Goal: Ask a question

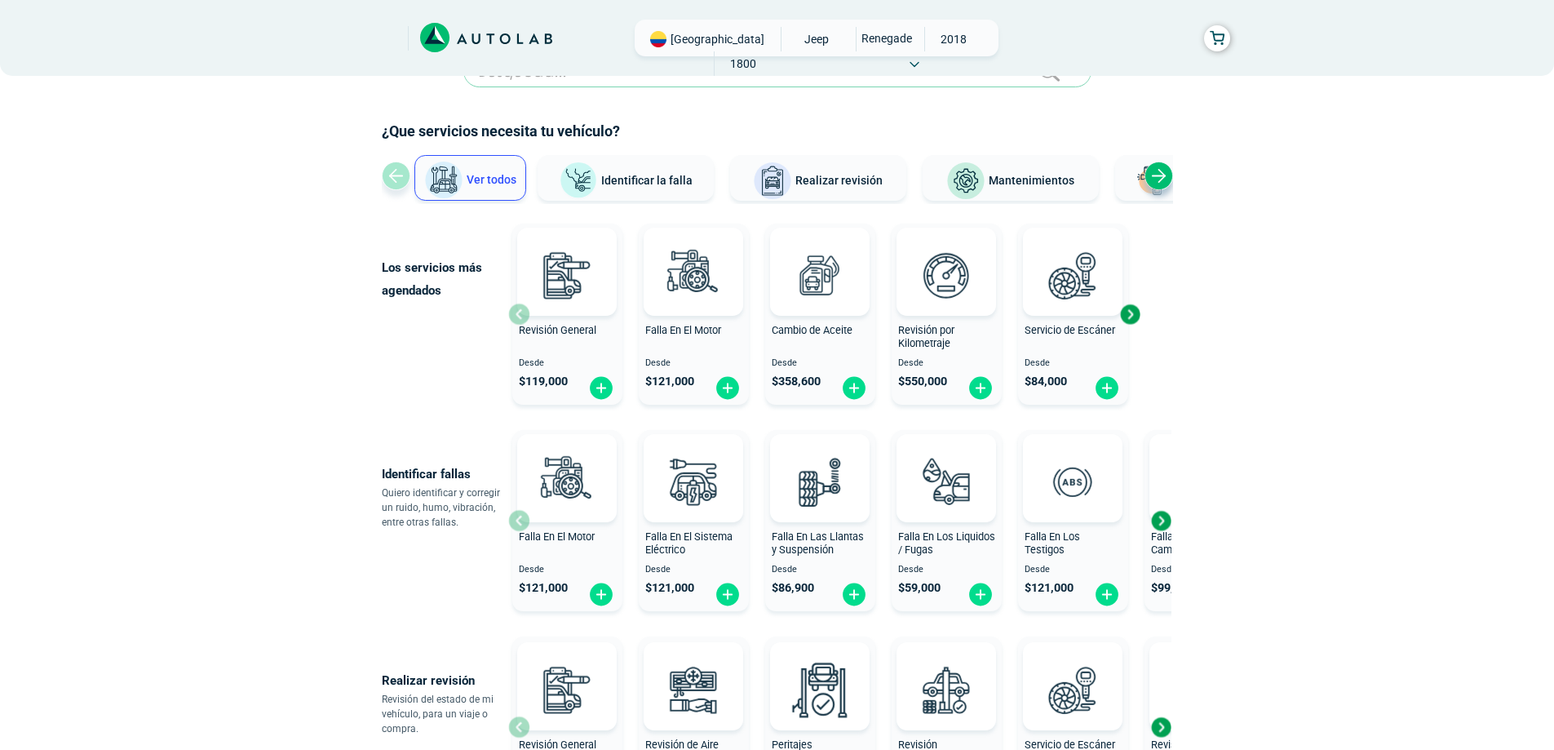
scroll to position [82, 0]
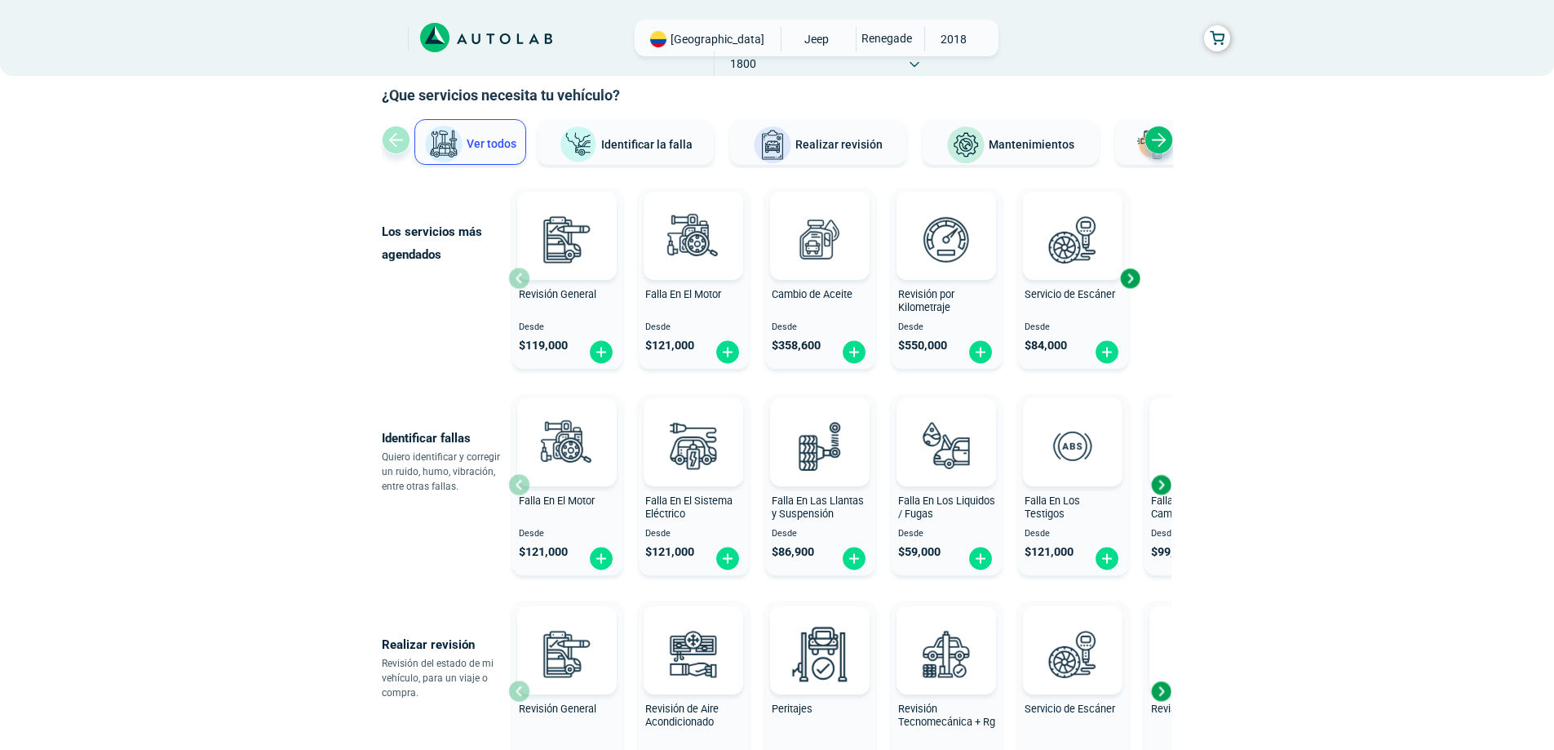
click at [1160, 146] on div "Next slide" at bounding box center [1158, 140] width 29 height 29
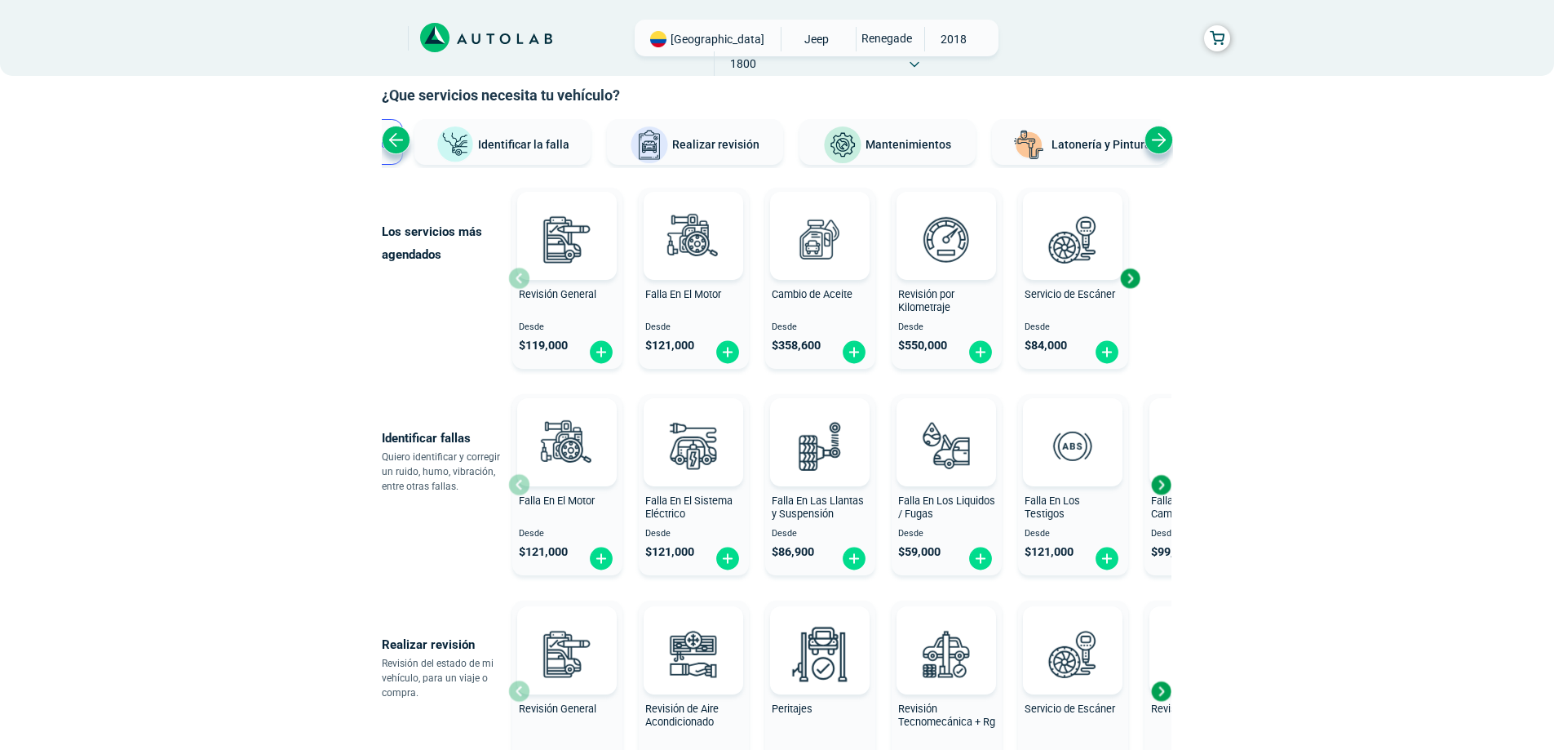
click at [1134, 277] on div "Next slide" at bounding box center [1129, 278] width 24 height 24
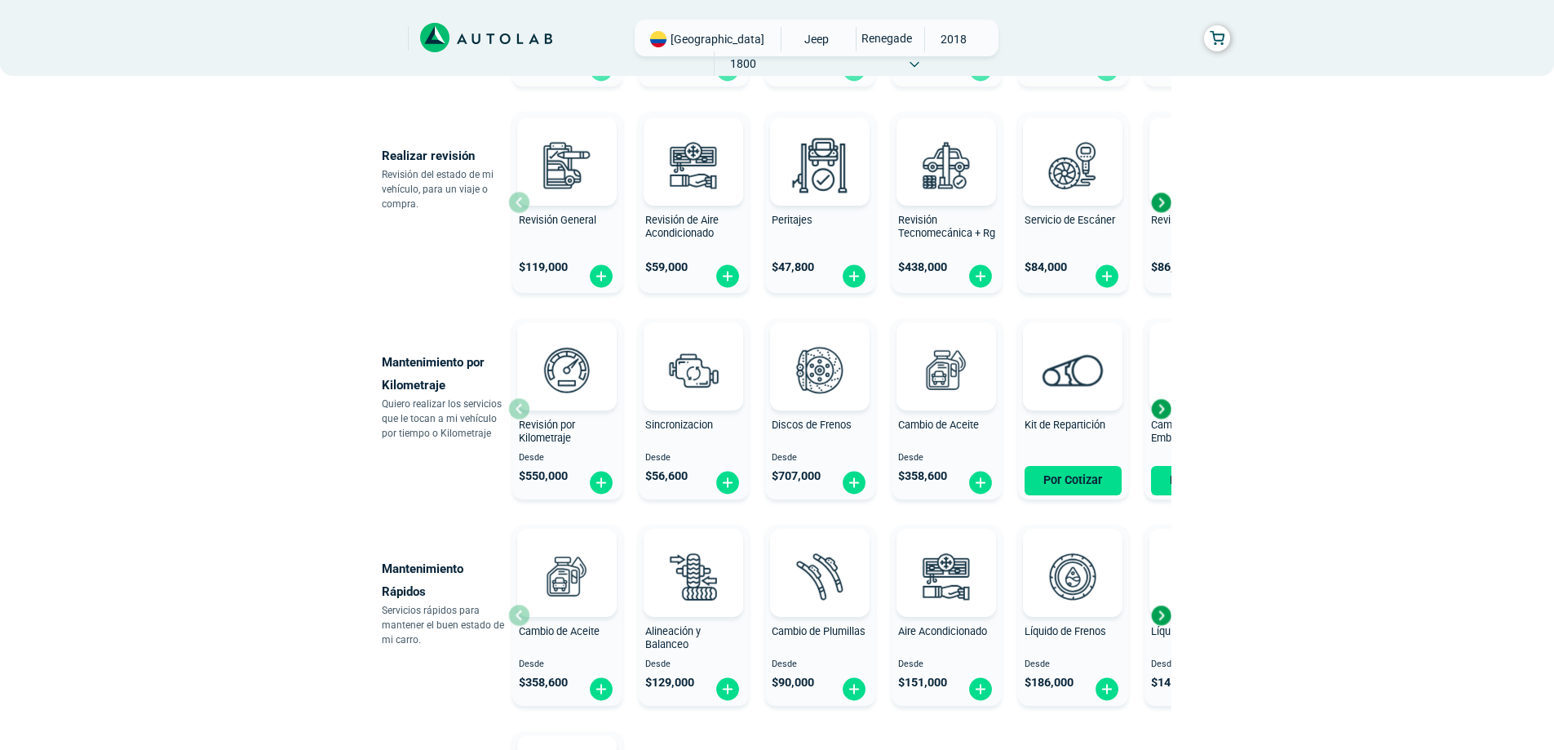
scroll to position [571, 0]
click at [1157, 612] on div "Next slide" at bounding box center [1160, 614] width 24 height 24
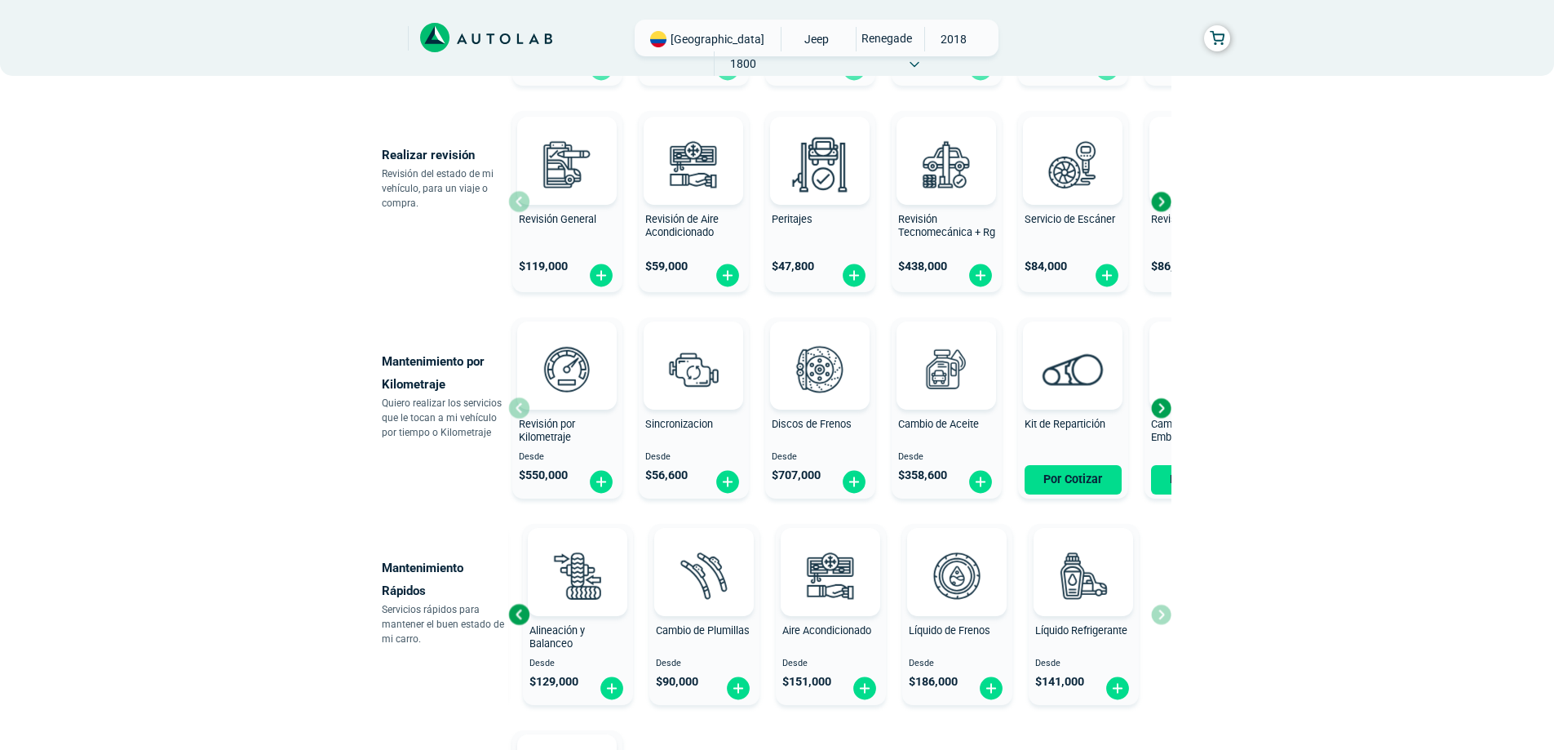
click at [1157, 612] on div "Cambio de Aceite Desde $ 358,600 Alineación y Balanceo Desde $ 129,000 Cambio d…" at bounding box center [839, 614] width 663 height 194
click at [966, 416] on div "Cambio de Aceite Desde $ 358,600" at bounding box center [946, 408] width 110 height 174
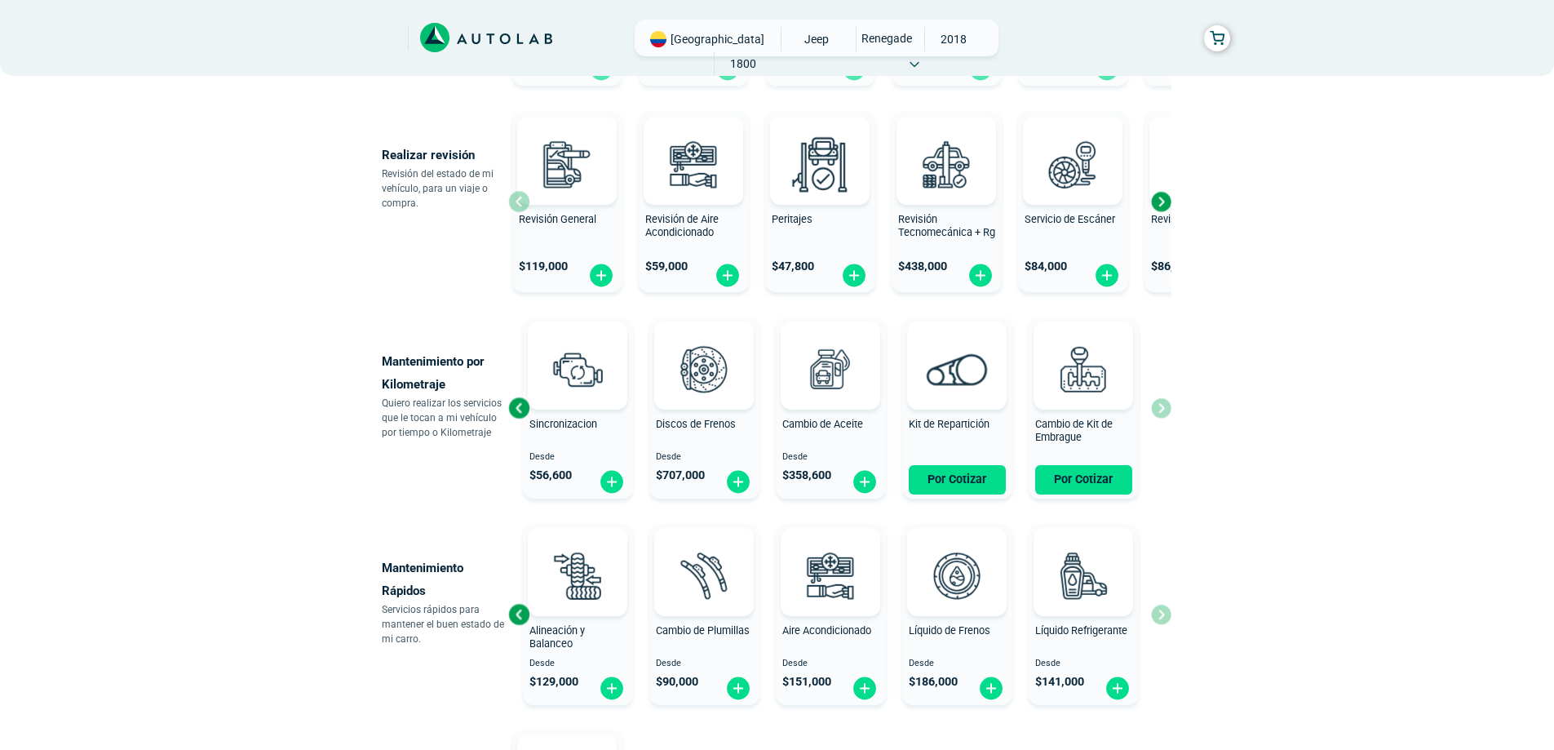
click at [1166, 416] on div "Revisión por Kilometraje Desde $ 550,000 Sincronizacion Desde $ 56,600 Discos d…" at bounding box center [839, 408] width 663 height 194
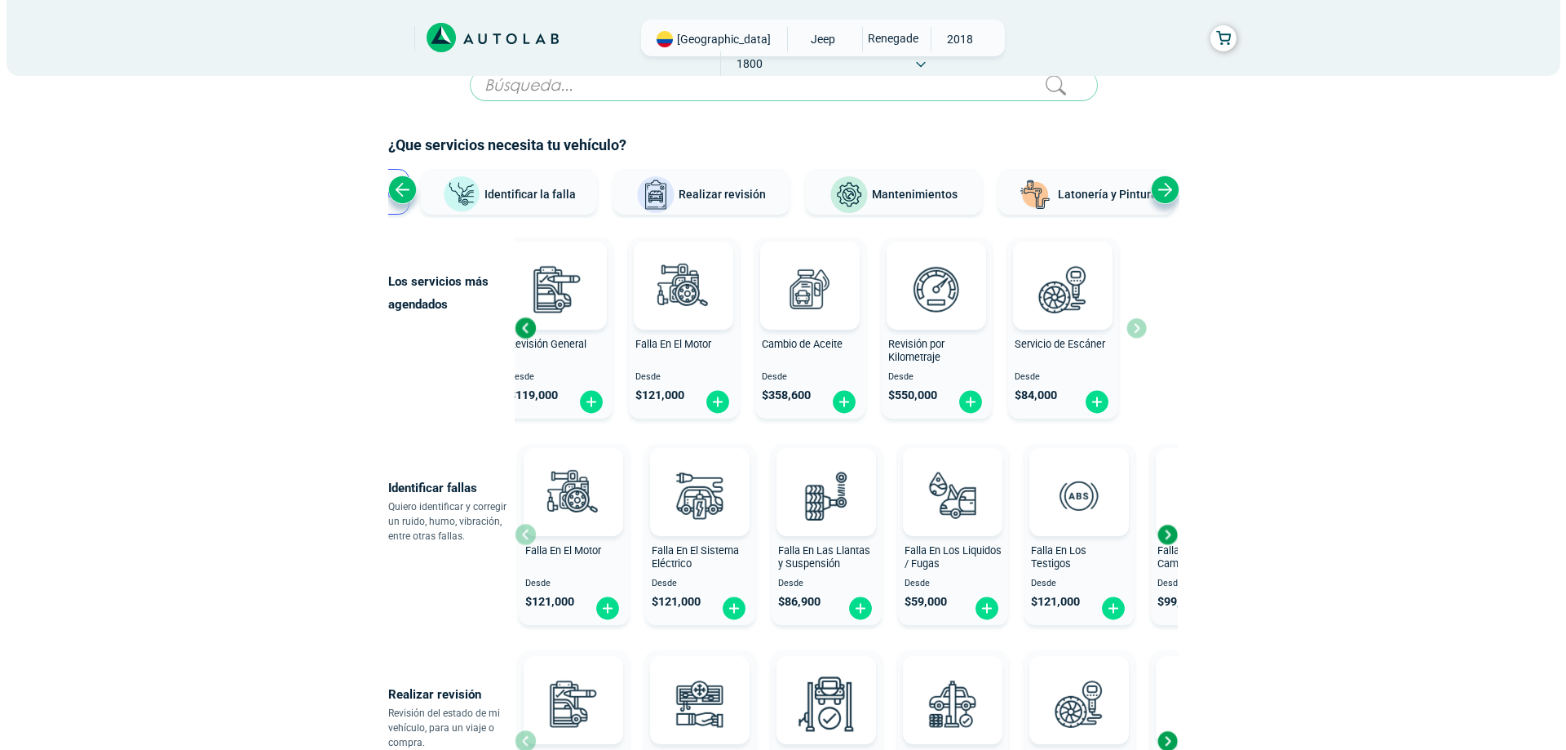
scroll to position [0, 0]
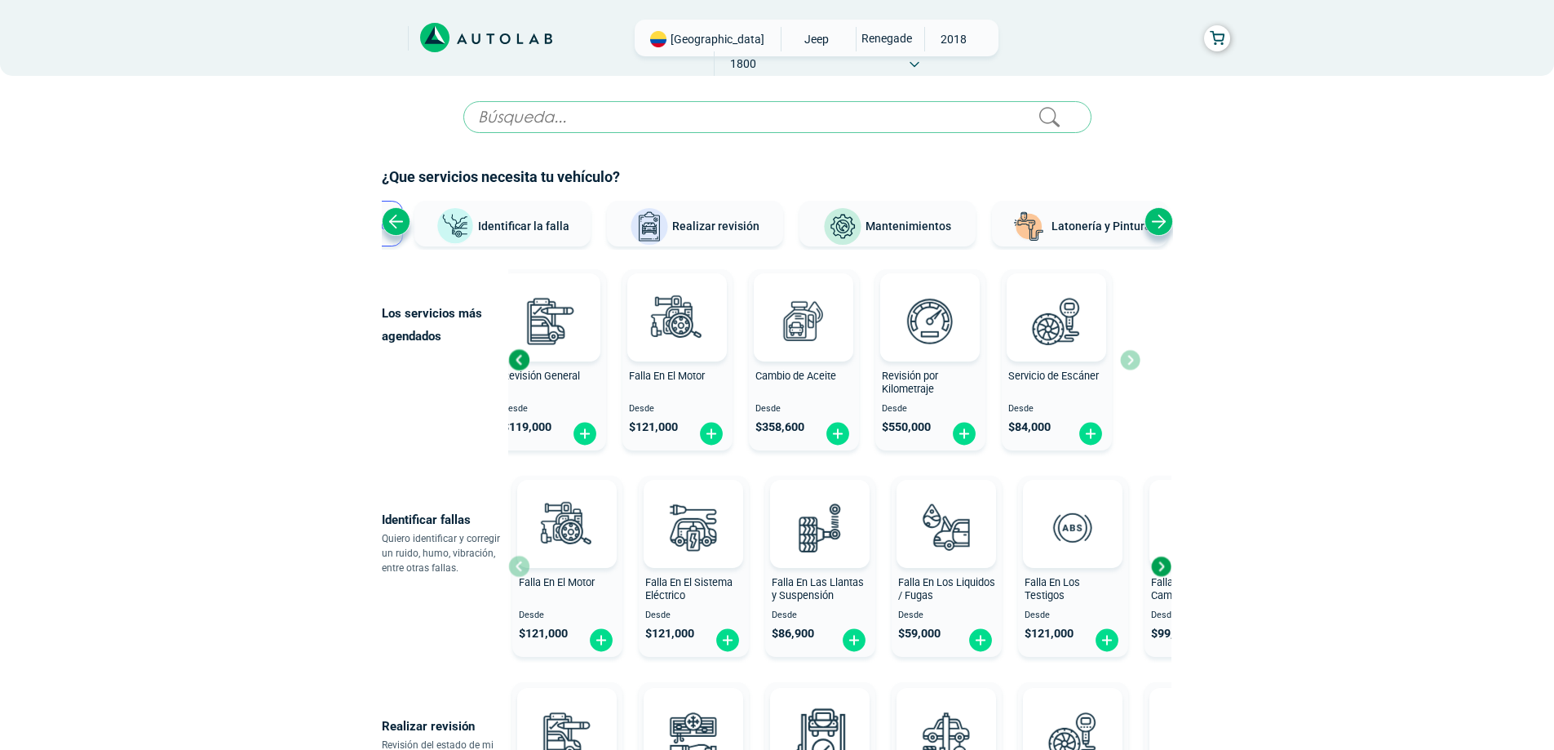
click at [1153, 228] on div "Next slide" at bounding box center [1158, 221] width 29 height 29
click at [523, 125] on input "text" at bounding box center [777, 117] width 628 height 32
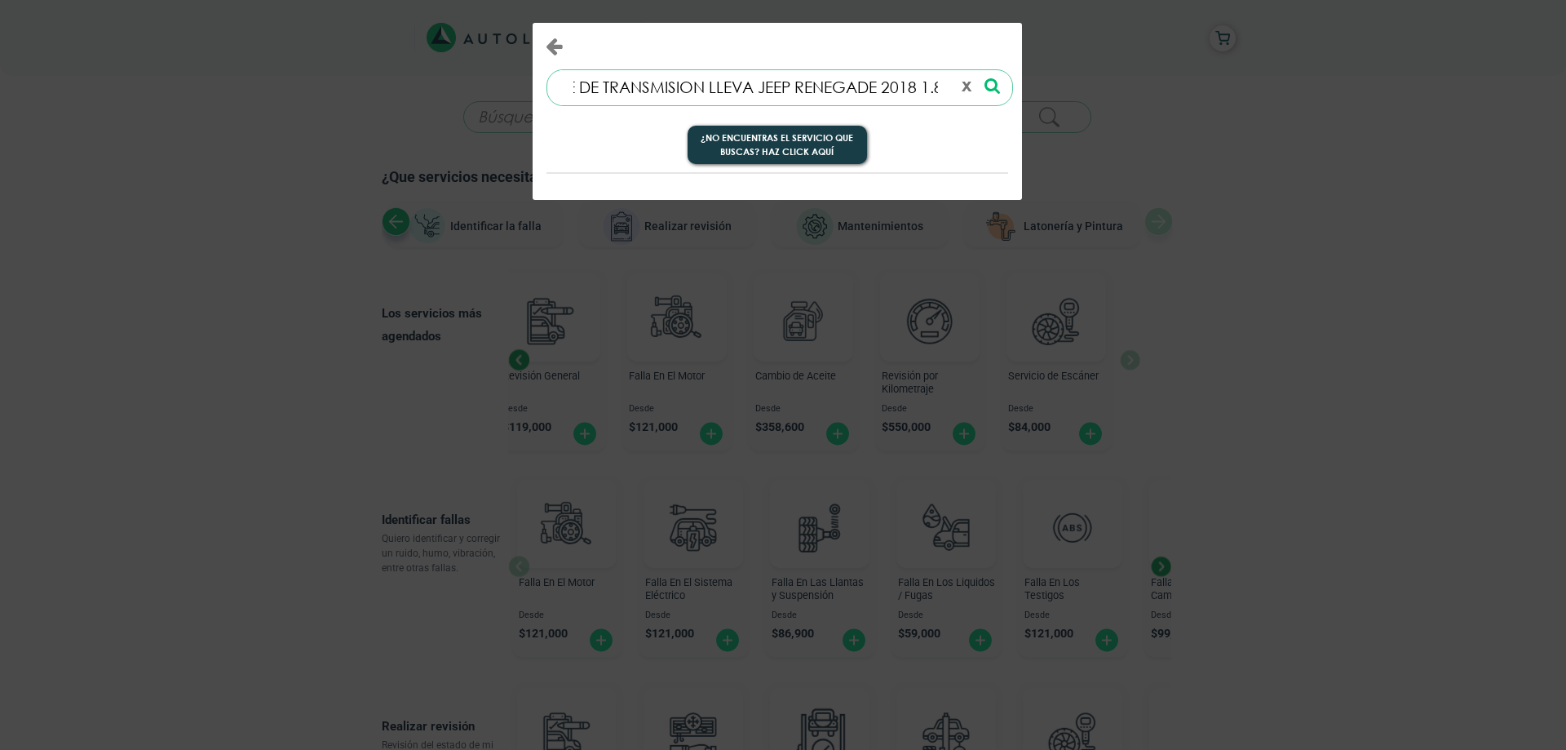
scroll to position [0, 94]
type input "QUE ACEITE DE TRANSMISION LLEVA JEEP RENEGADE 2018 1.8"
click at [853, 154] on button "¿No encuentras el servicio que buscas? Haz click aquí" at bounding box center [777, 145] width 179 height 39
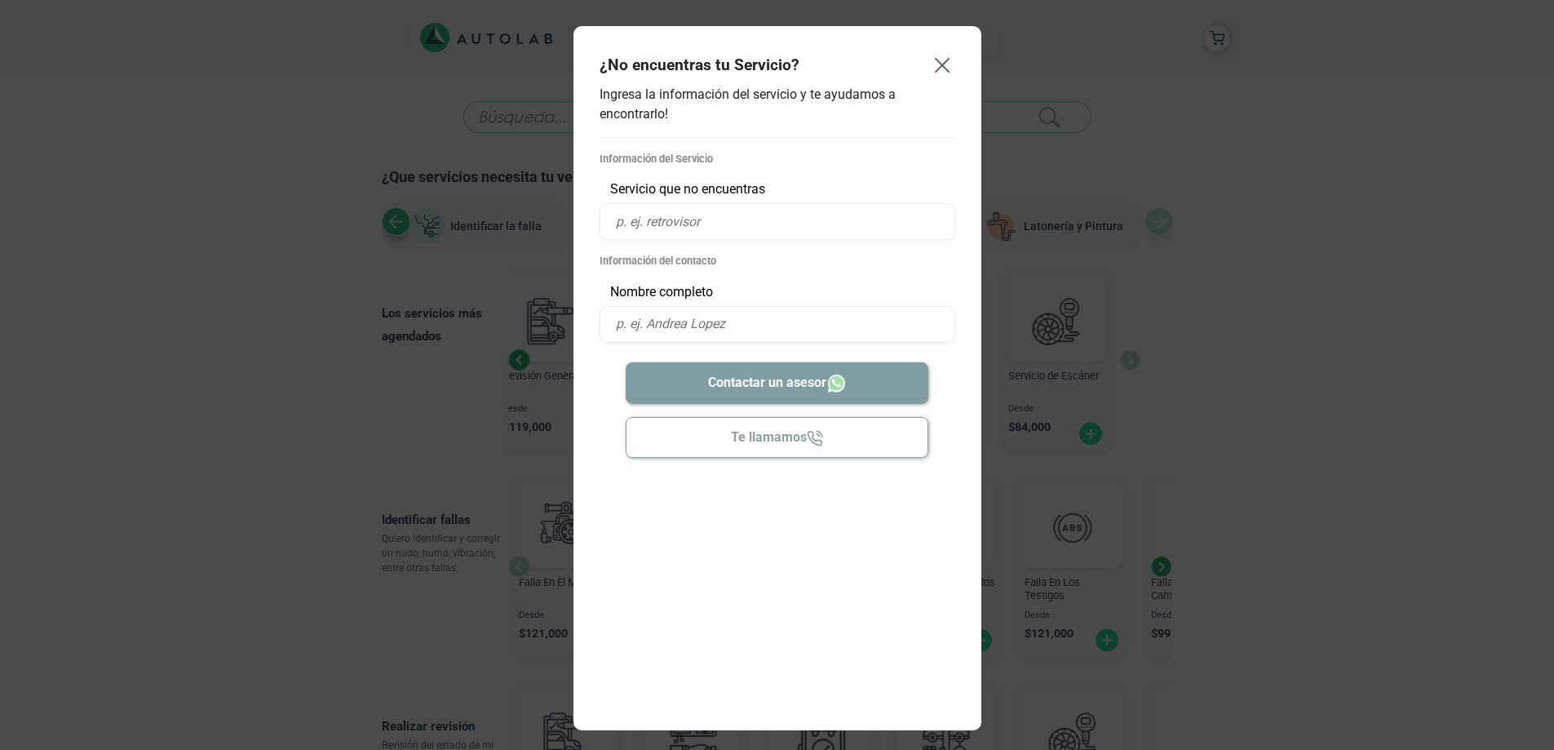
click at [950, 64] on icon "Close" at bounding box center [942, 65] width 26 height 26
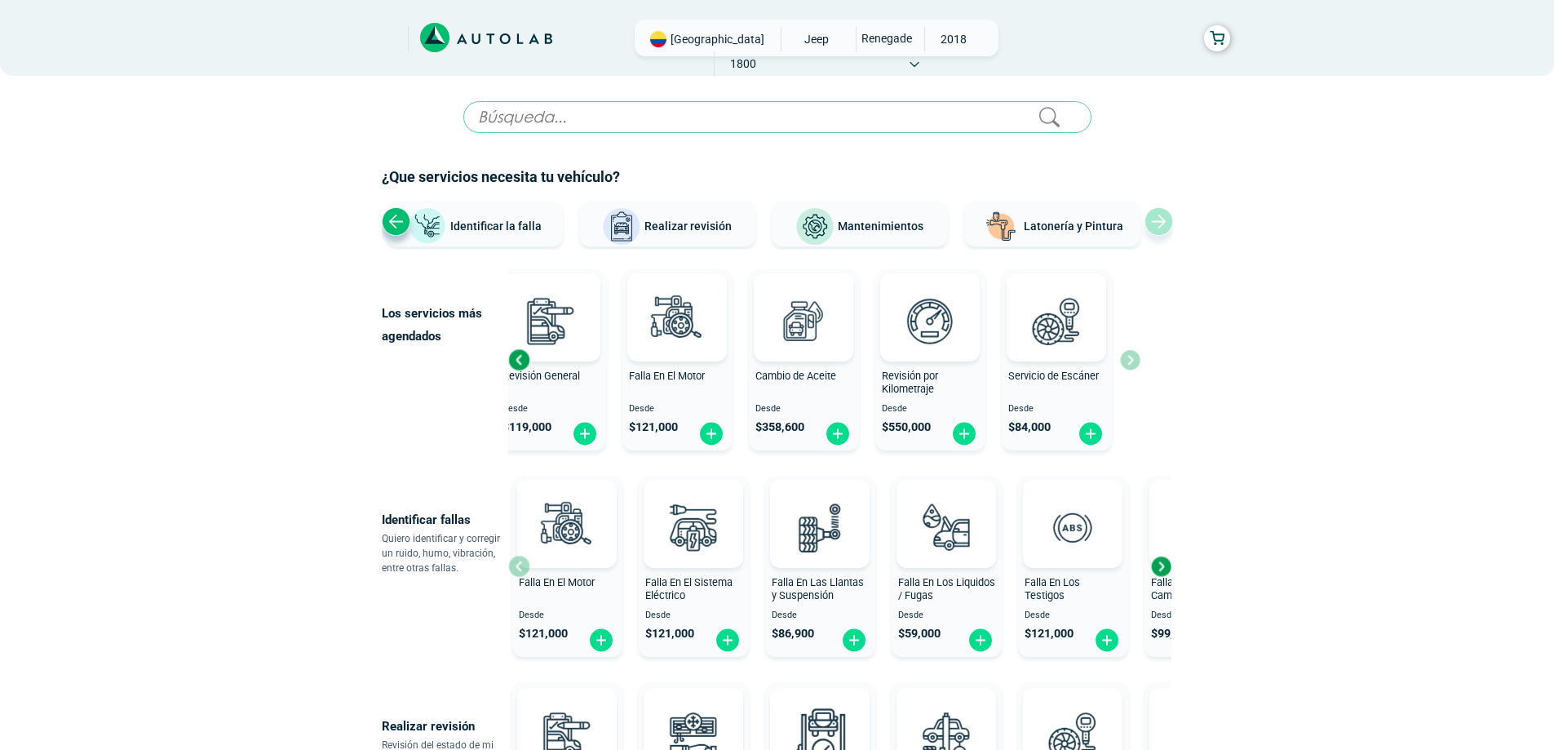
click at [939, 108] on input "text" at bounding box center [777, 117] width 628 height 32
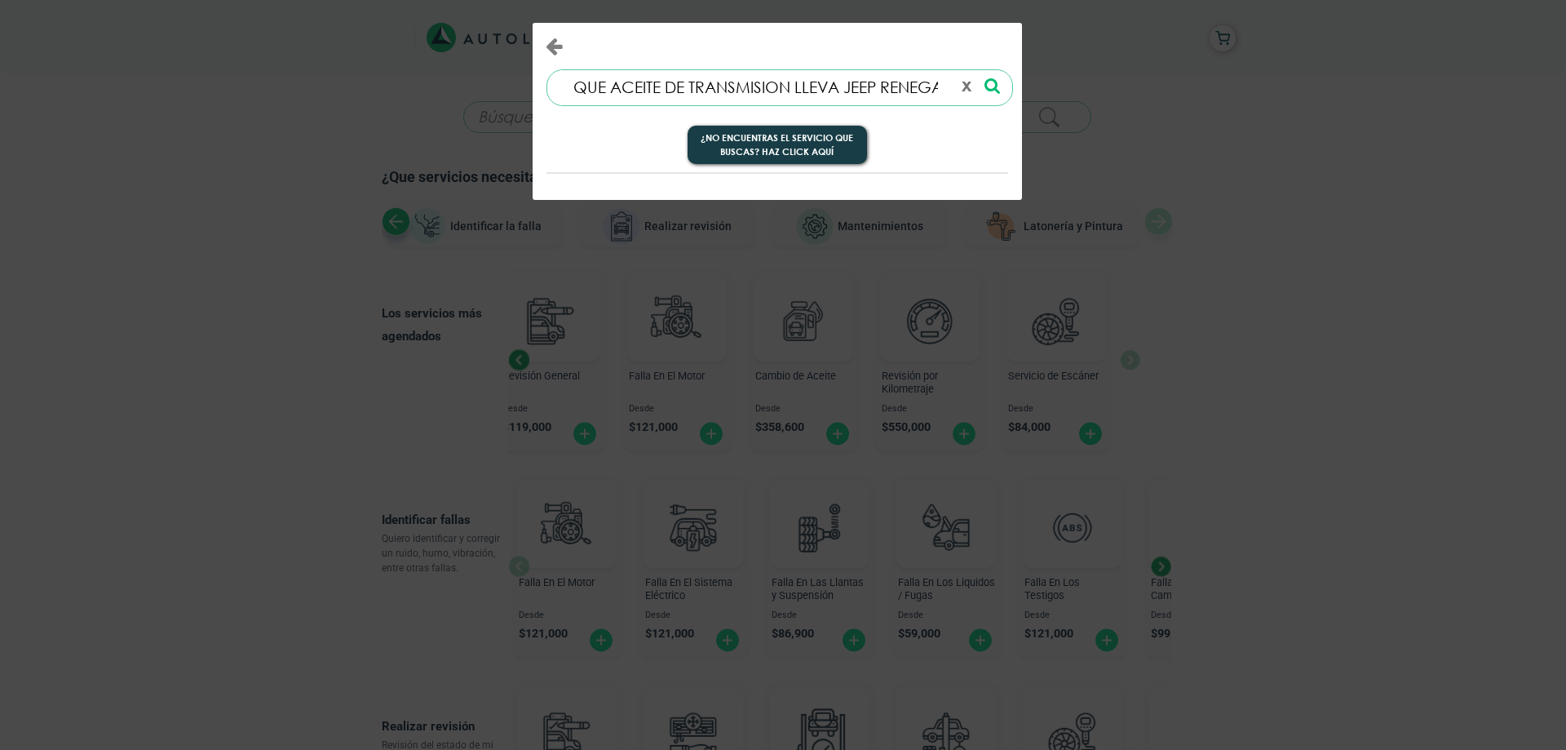
scroll to position [0, 94]
click at [998, 88] on icon at bounding box center [991, 85] width 15 height 17
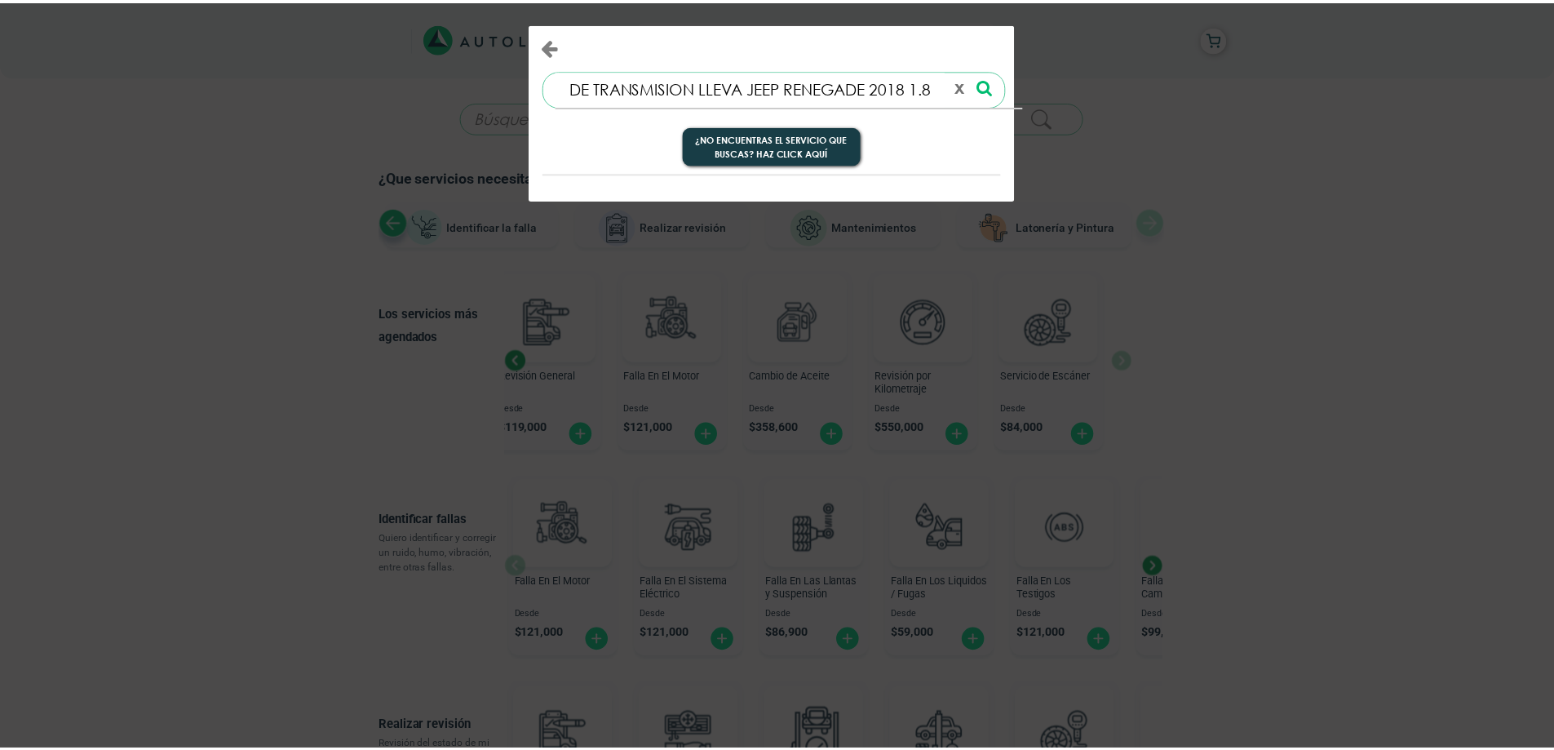
scroll to position [0, 0]
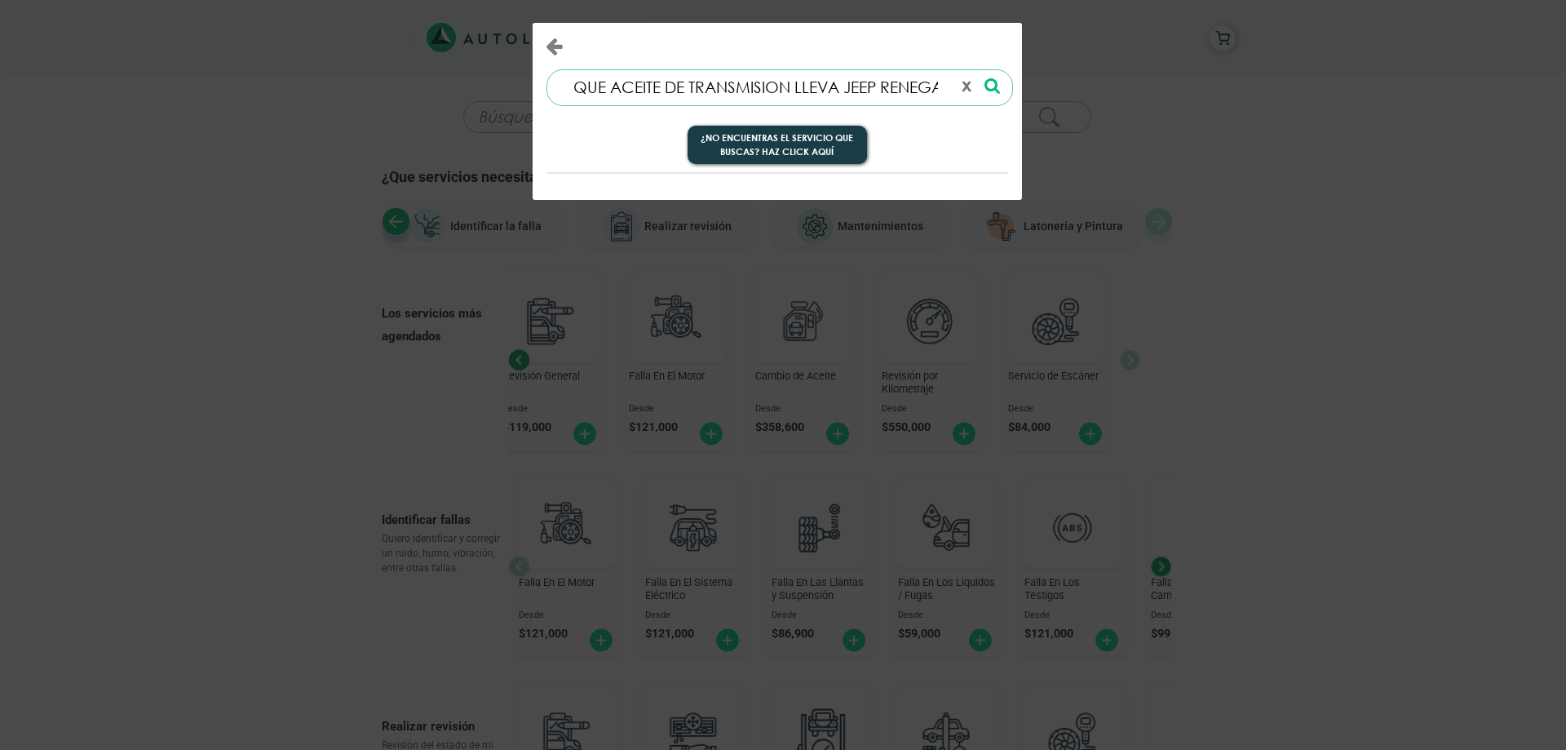
click at [996, 81] on icon at bounding box center [991, 85] width 15 height 17
click at [989, 83] on icon at bounding box center [991, 85] width 15 height 17
click at [931, 150] on div "¿No encuentras el servicio que buscas? Haz click aquí" at bounding box center [777, 143] width 470 height 42
click at [798, 148] on button "¿No encuentras el servicio que buscas? Haz click aquí" at bounding box center [777, 145] width 179 height 39
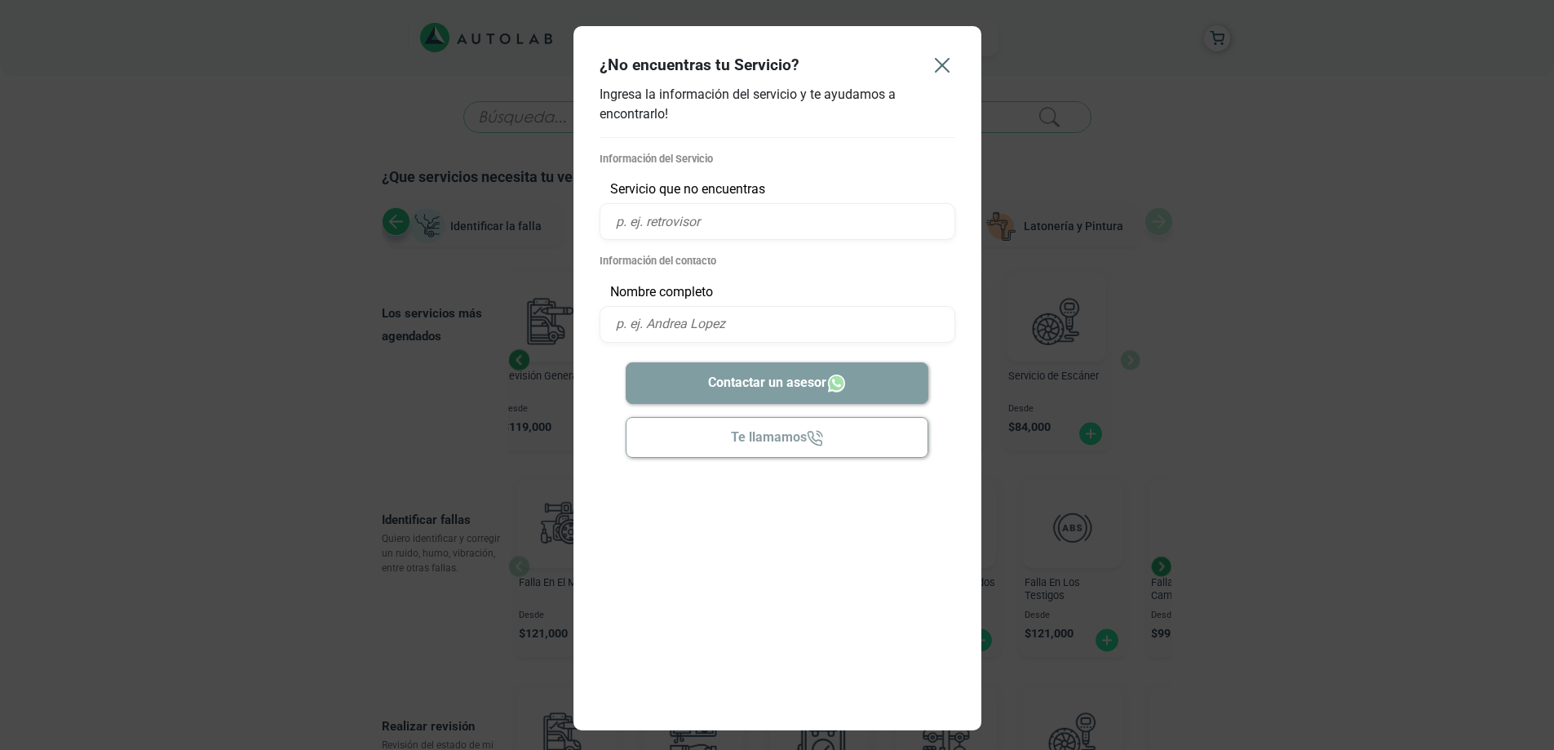
click at [940, 57] on icon "Close" at bounding box center [942, 65] width 26 height 26
